Goal: Task Accomplishment & Management: Manage account settings

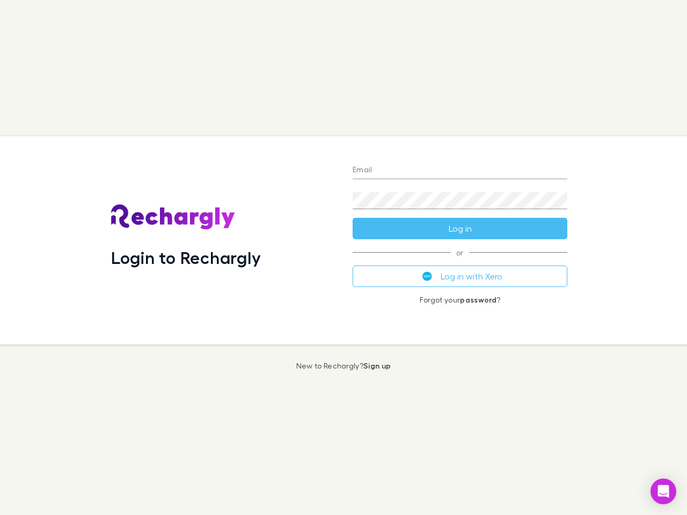
click at [344, 258] on div "Login to Rechargly" at bounding box center [224, 240] width 242 height 208
click at [460, 171] on input "Email" at bounding box center [460, 170] width 215 height 17
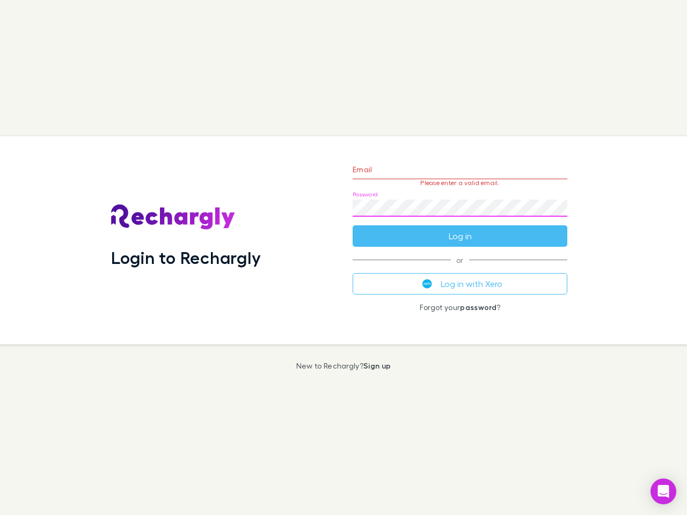
click at [460, 229] on form "Email Please enter a valid email. Password Log in" at bounding box center [460, 200] width 215 height 93
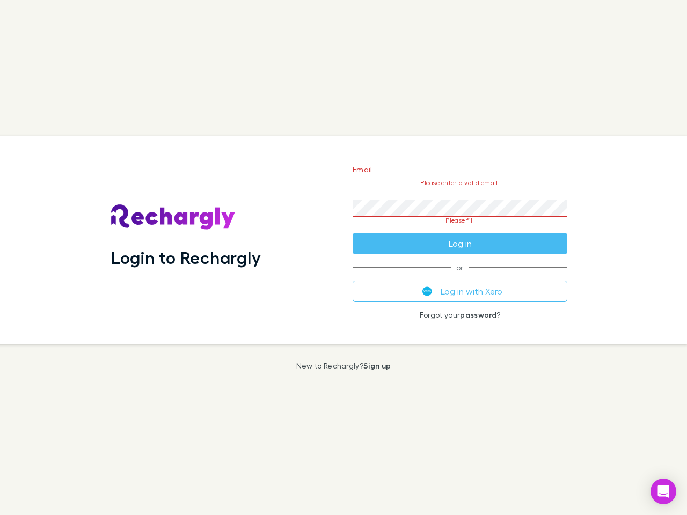
click at [460, 276] on div "Email Please enter a valid email. Password Please fill Log in or Log in with Xe…" at bounding box center [460, 240] width 232 height 208
click at [663, 492] on icon "Open Intercom Messenger" at bounding box center [663, 491] width 11 height 13
